Goal: Task Accomplishment & Management: Use online tool/utility

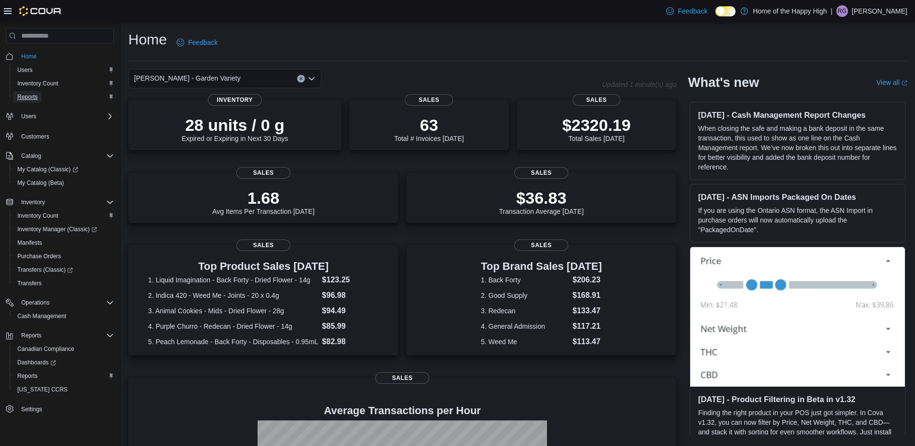
click at [30, 97] on span "Reports" at bounding box center [27, 97] width 20 height 8
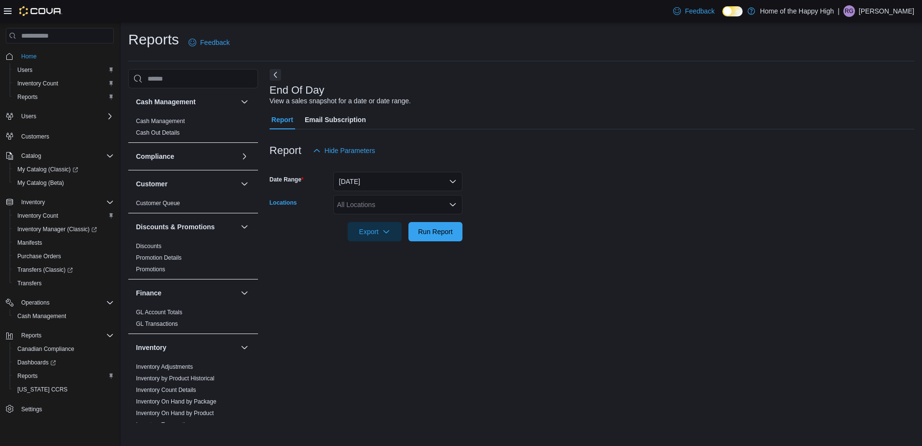
click at [409, 207] on div "All Locations" at bounding box center [397, 204] width 129 height 19
type input "***"
click at [405, 223] on span "[PERSON_NAME] - Garden Variety" at bounding box center [417, 221] width 107 height 10
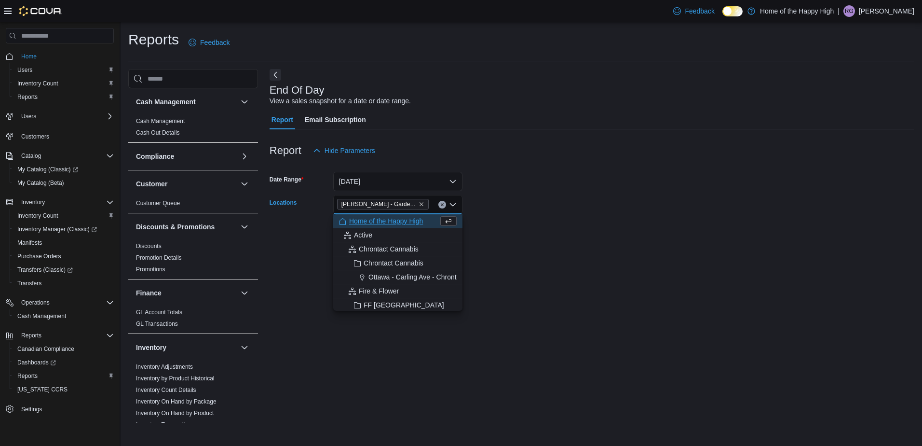
click at [554, 219] on div at bounding box center [592, 218] width 645 height 8
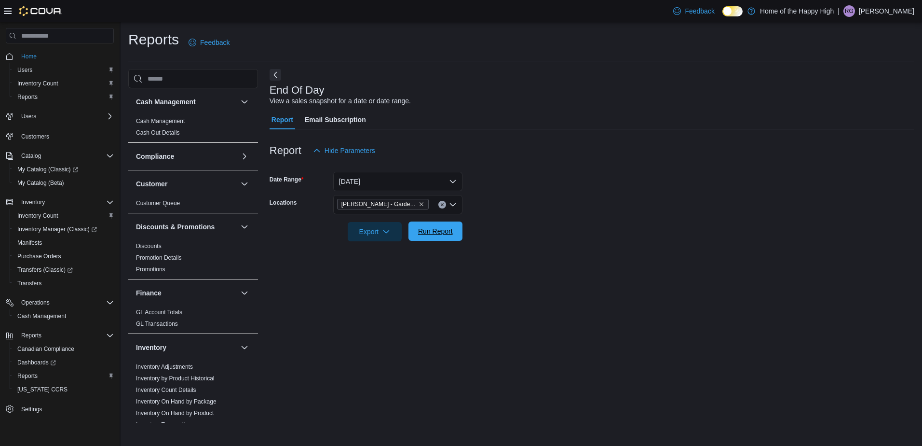
click at [440, 235] on span "Run Report" at bounding box center [435, 231] width 35 height 10
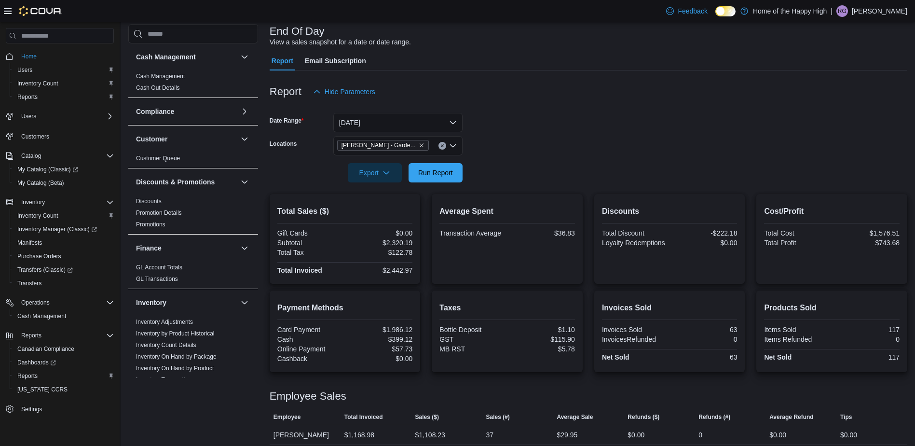
scroll to position [105, 0]
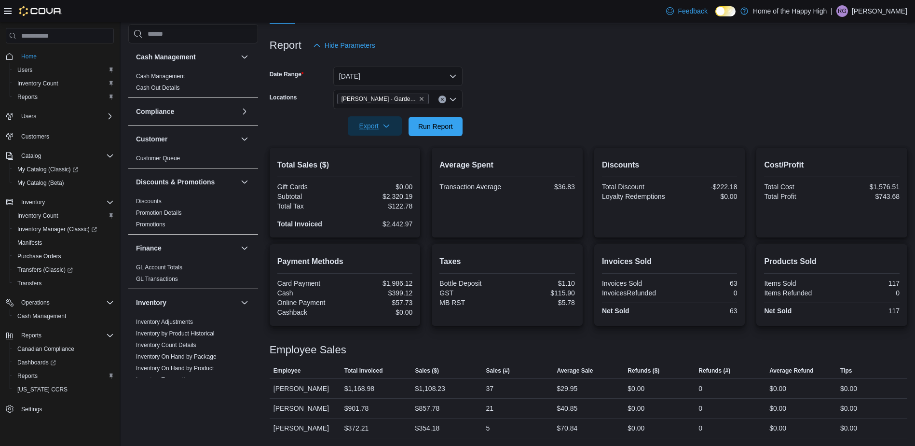
click at [383, 123] on icon "button" at bounding box center [387, 126] width 8 height 8
click at [392, 163] on span "Export to Pdf" at bounding box center [376, 165] width 43 height 8
